Goal: Information Seeking & Learning: Check status

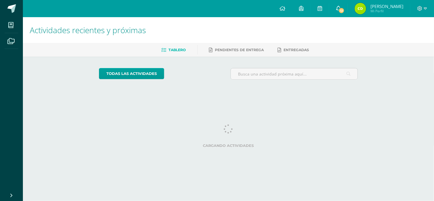
click at [341, 7] on icon at bounding box center [339, 8] width 5 height 5
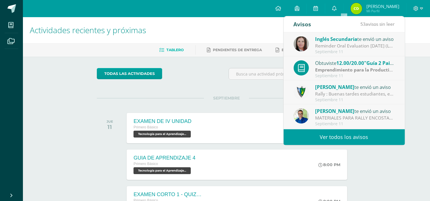
click at [319, 144] on link "Ver todos los avisos" at bounding box center [344, 137] width 121 height 16
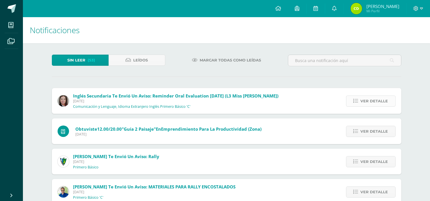
click at [360, 99] on link "Ver detalle" at bounding box center [371, 101] width 50 height 11
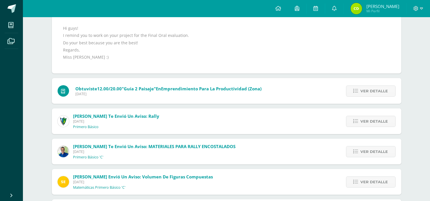
scroll to position [127, 0]
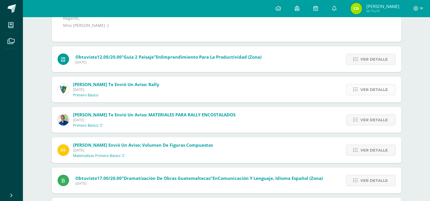
click at [352, 90] on link "Ver detalle" at bounding box center [371, 89] width 50 height 11
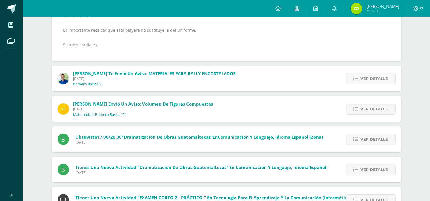
scroll to position [197, 0]
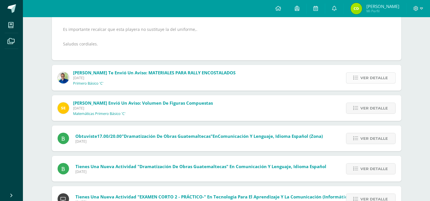
click at [365, 79] on span "Ver detalle" at bounding box center [374, 78] width 27 height 11
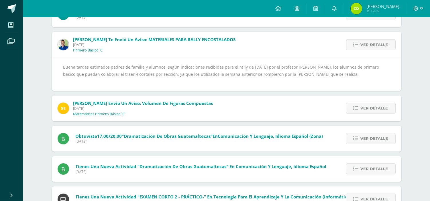
scroll to position [95, 0]
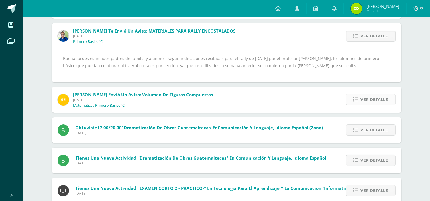
click at [353, 102] on link "Ver detalle" at bounding box center [371, 99] width 50 height 11
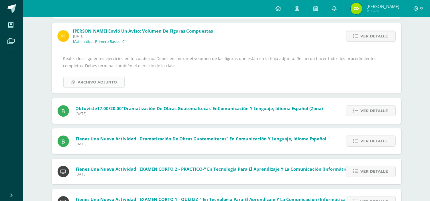
click at [89, 82] on span "Archivo Adjunto" at bounding box center [97, 82] width 39 height 11
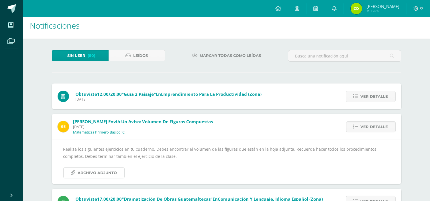
scroll to position [0, 0]
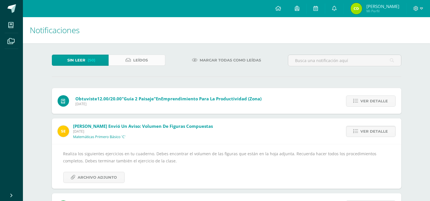
click at [131, 60] on link "Leídos" at bounding box center [137, 60] width 57 height 11
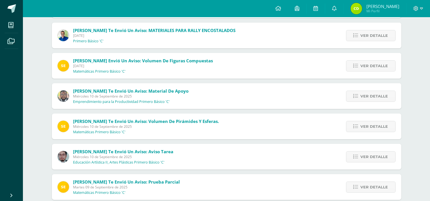
scroll to position [216, 0]
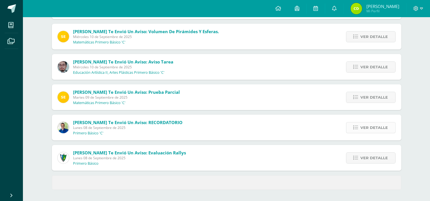
click at [353, 131] on link "Ver detalle" at bounding box center [371, 127] width 50 height 11
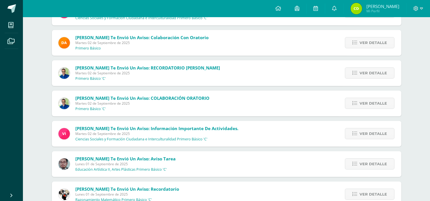
scroll to position [686, 0]
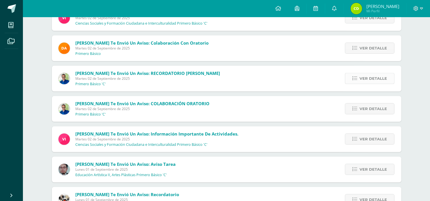
click at [362, 82] on span "Ver detalle" at bounding box center [372, 78] width 27 height 11
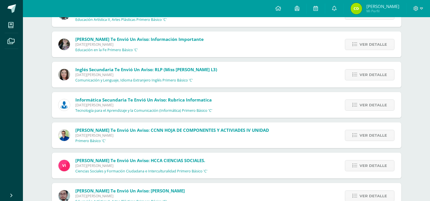
scroll to position [3570, 0]
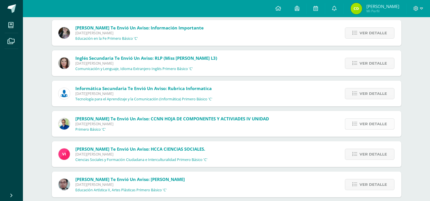
click at [369, 123] on span "Ver detalle" at bounding box center [372, 124] width 27 height 11
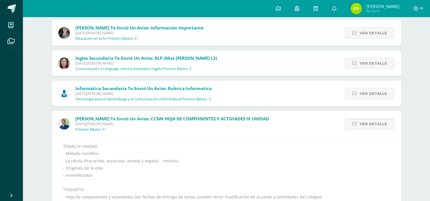
scroll to position [3593, 0]
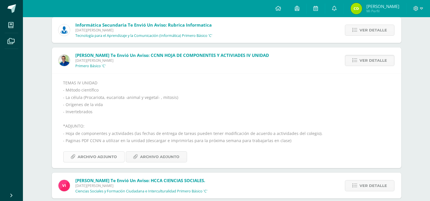
click at [110, 156] on span "Archivo Adjunto" at bounding box center [97, 157] width 39 height 11
drag, startPoint x: 165, startPoint y: 157, endPoint x: 165, endPoint y: 154, distance: 3.2
click at [165, 156] on span "Archivo Adjunto" at bounding box center [159, 157] width 39 height 11
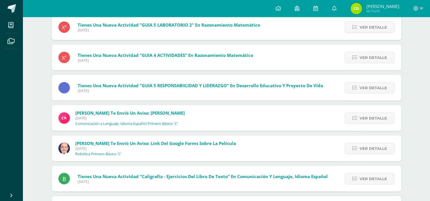
scroll to position [4408, 0]
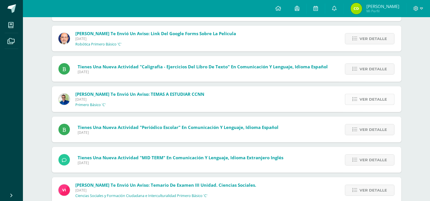
click at [371, 98] on span "Ver detalle" at bounding box center [372, 99] width 27 height 11
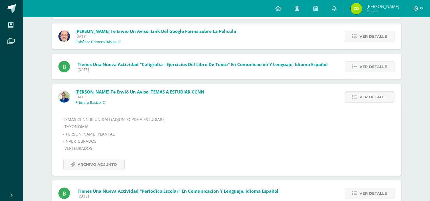
scroll to position [4312, 0]
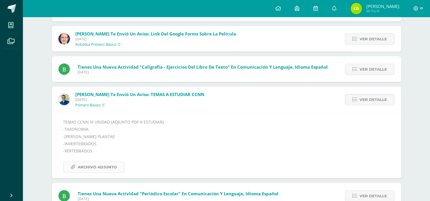
click at [77, 168] on link "Archivo Adjunto" at bounding box center [93, 167] width 61 height 11
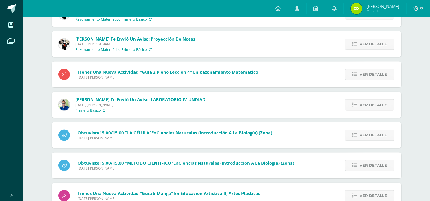
scroll to position [2149, 0]
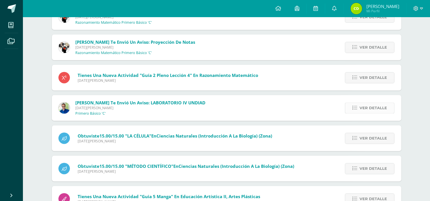
click at [368, 105] on span "Ver detalle" at bounding box center [372, 108] width 27 height 11
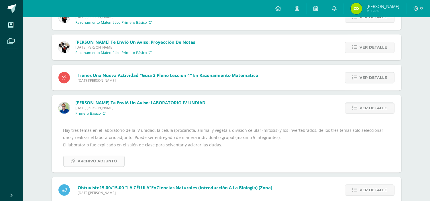
click at [111, 164] on span "Archivo Adjunto" at bounding box center [97, 161] width 39 height 11
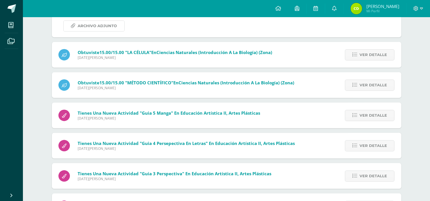
scroll to position [2324, 0]
